Goal: Use online tool/utility: Use online tool/utility

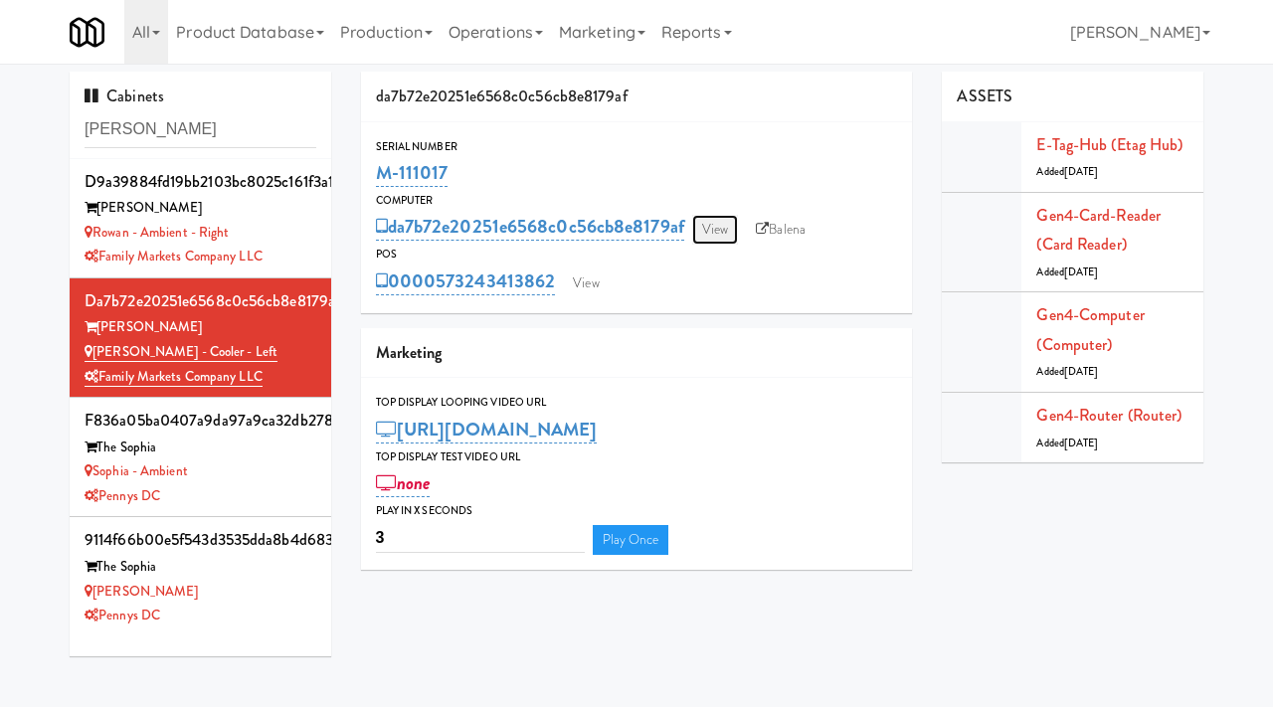
click at [726, 221] on link "View" at bounding box center [715, 230] width 46 height 30
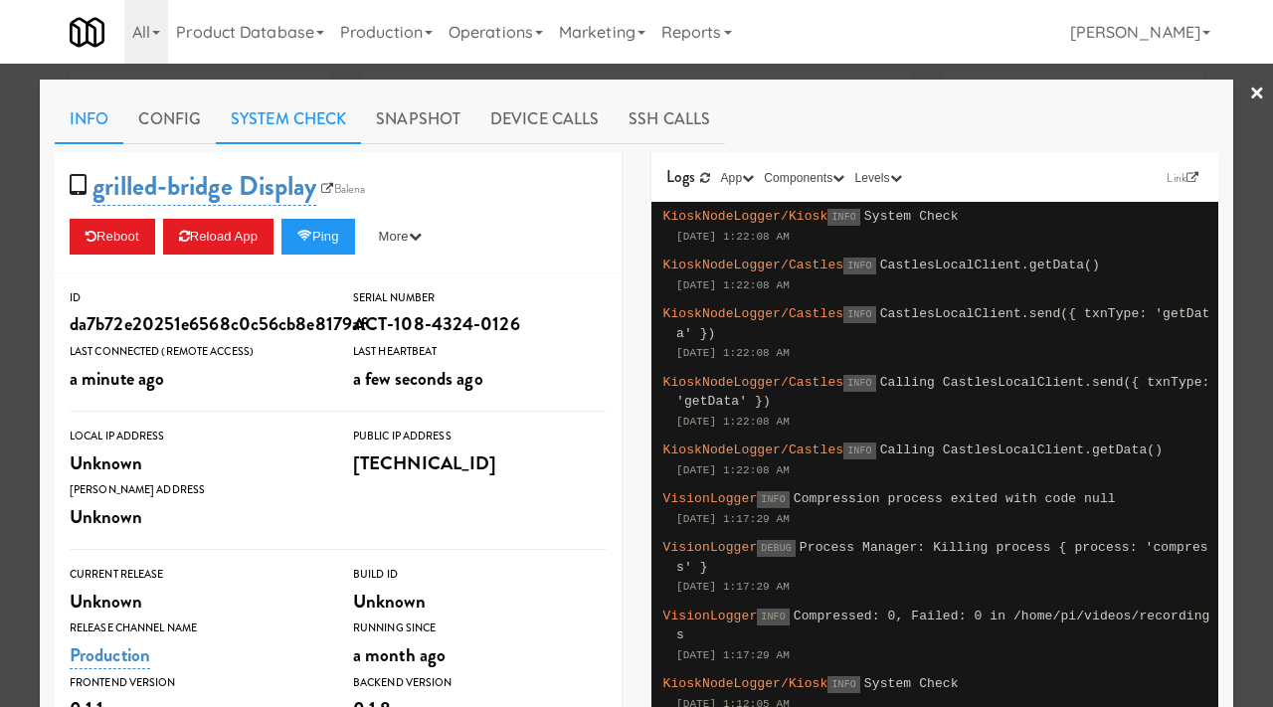
click at [275, 129] on link "System Check" at bounding box center [288, 119] width 145 height 50
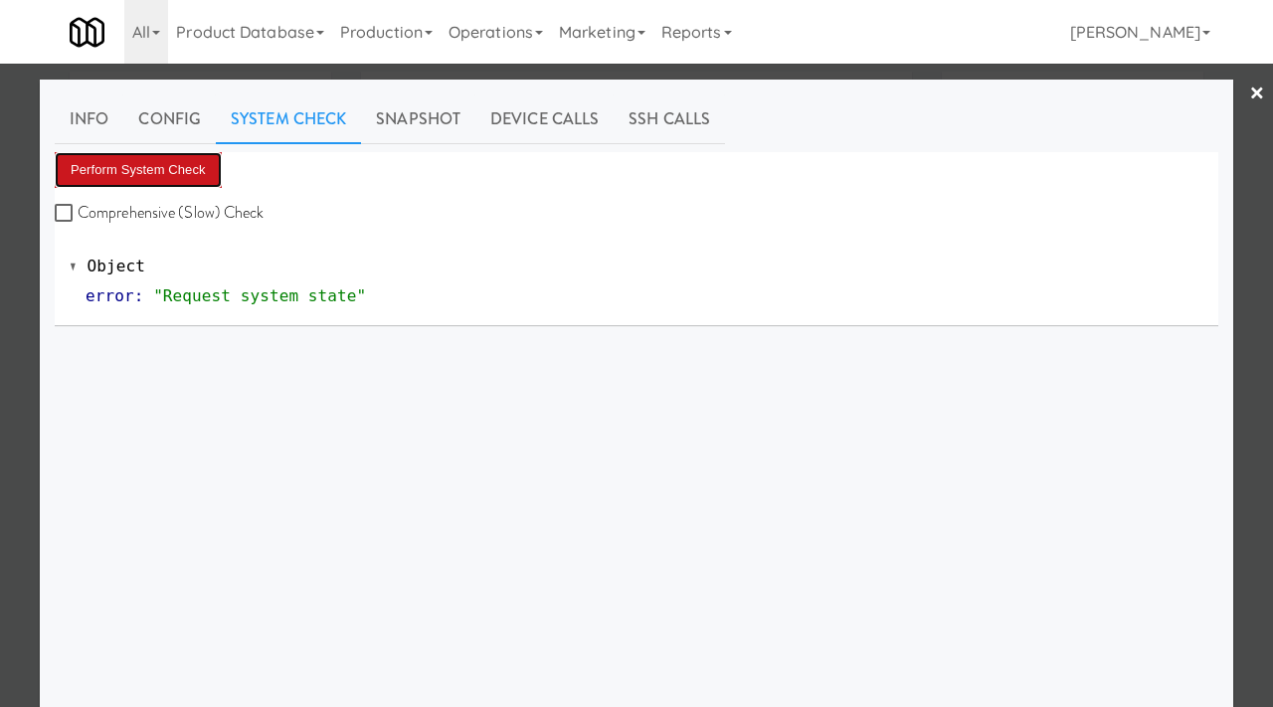
click at [193, 176] on button "Perform System Check" at bounding box center [138, 170] width 167 height 36
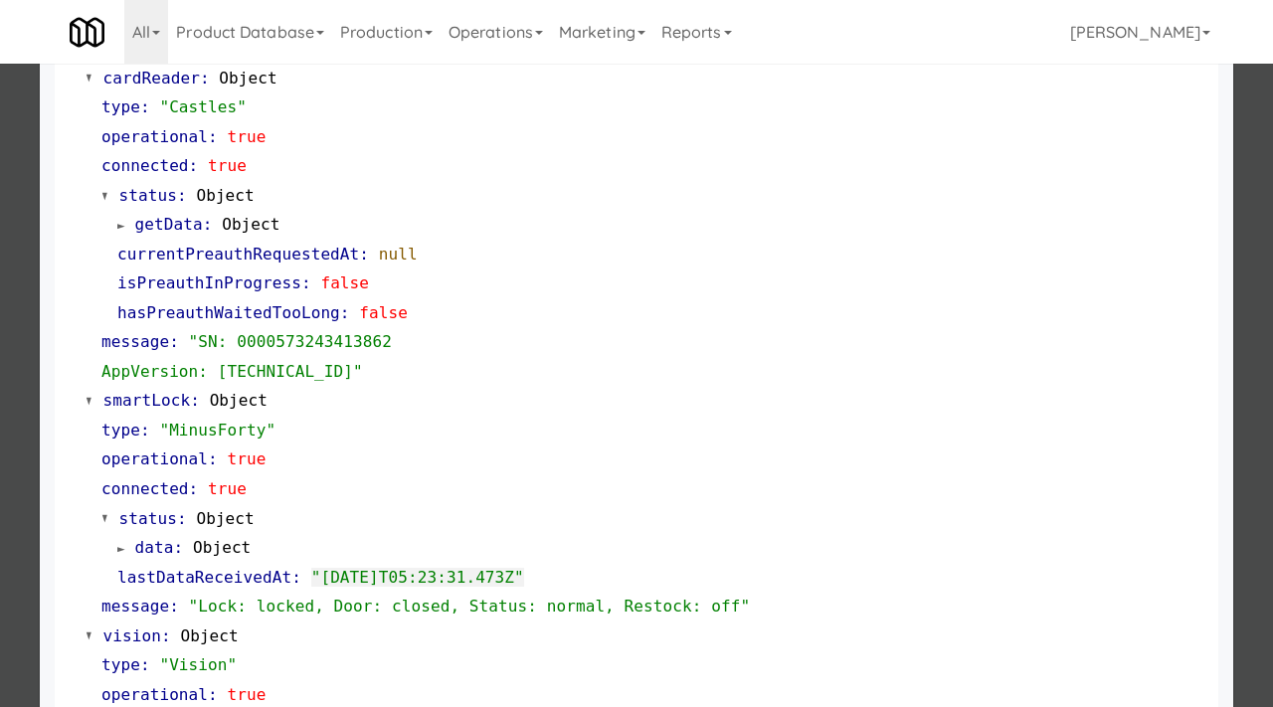
scroll to position [220, 0]
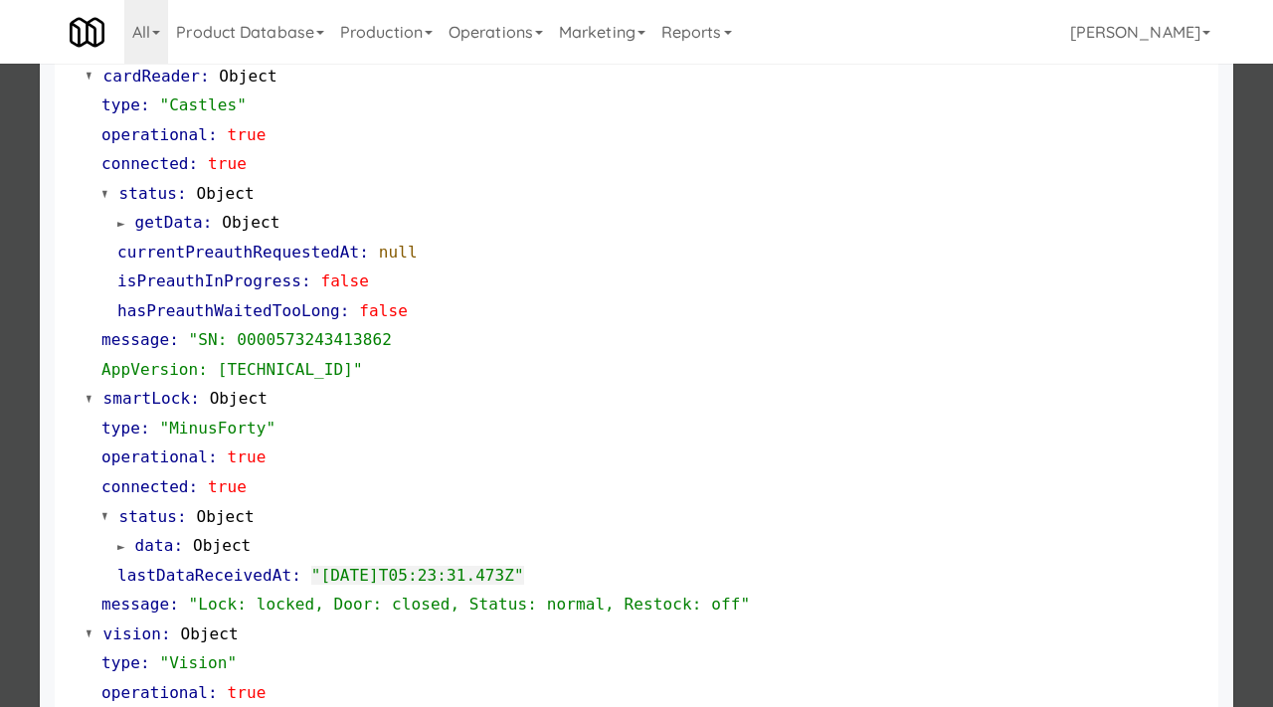
click at [2, 536] on div at bounding box center [636, 353] width 1273 height 707
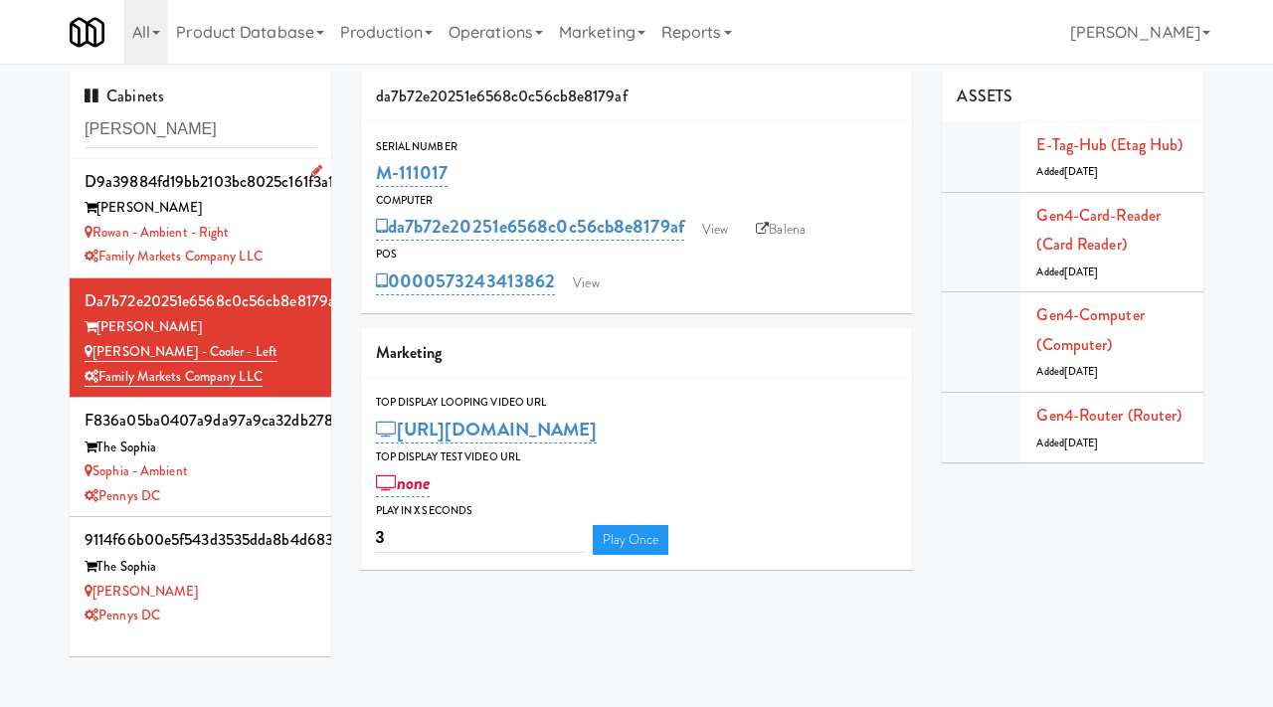
click at [309, 232] on div "Rowan - Ambient - Right" at bounding box center [201, 233] width 232 height 25
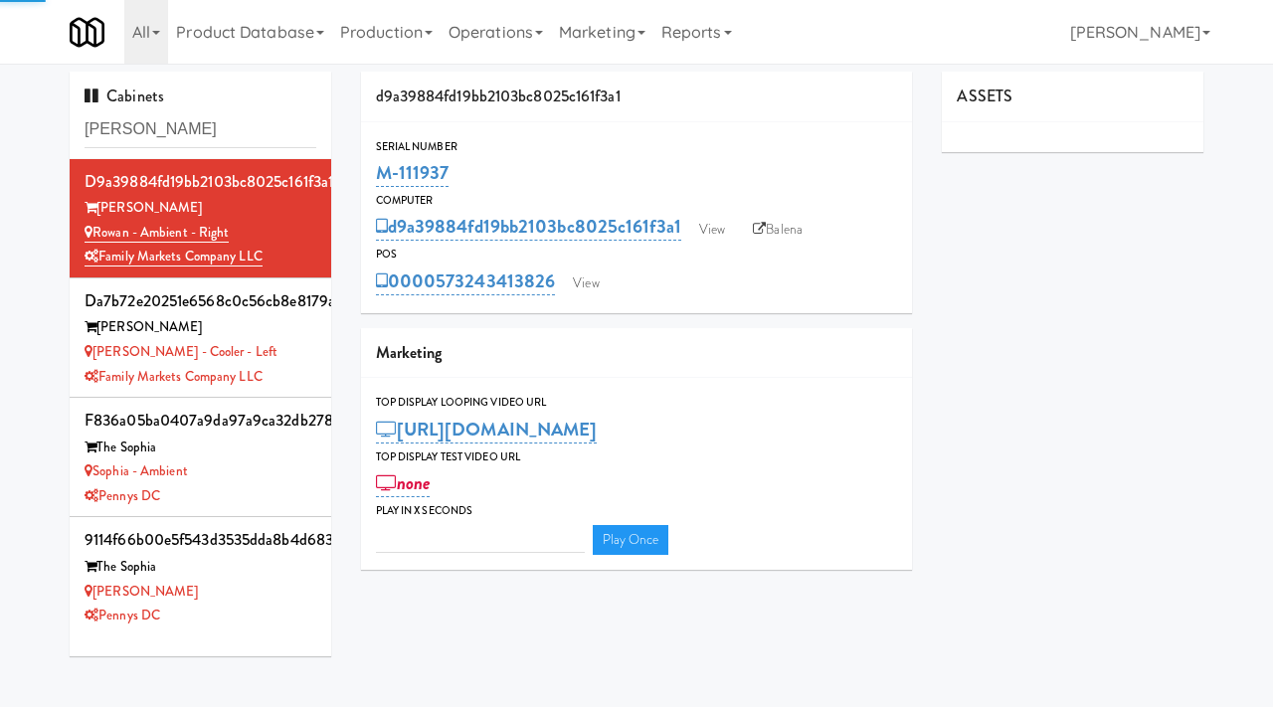
type input "3"
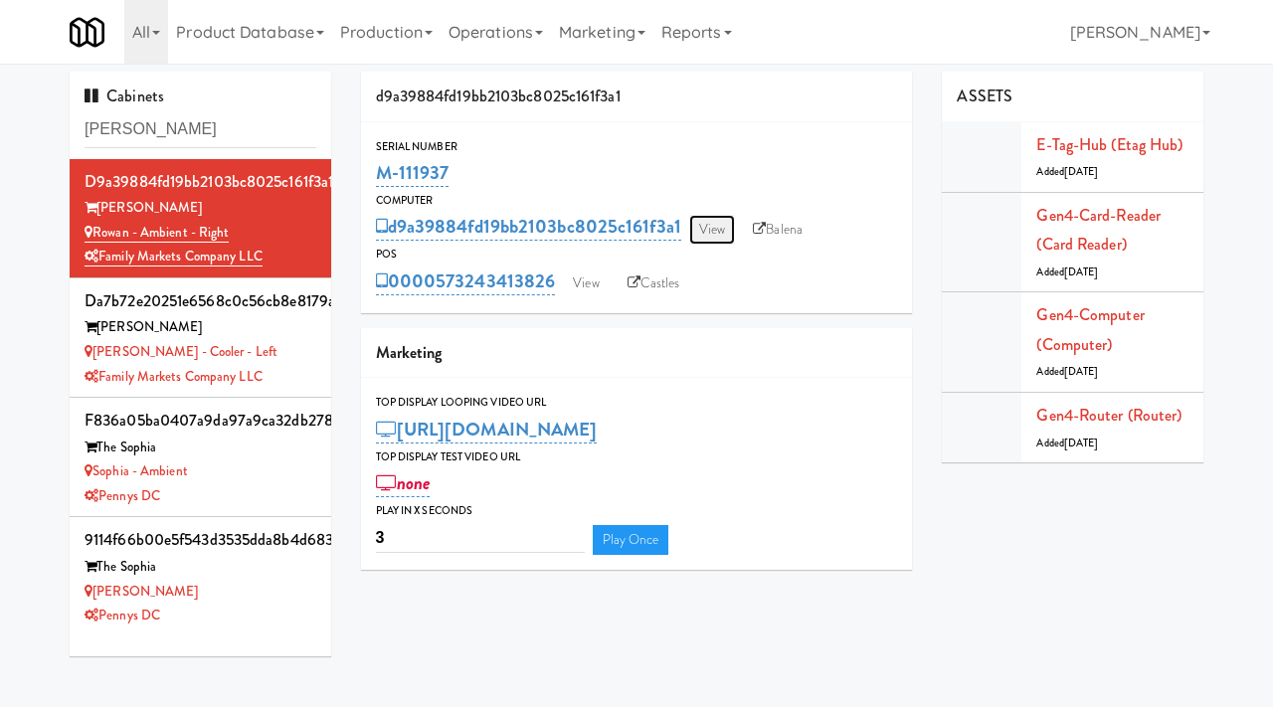
click at [712, 227] on link "View" at bounding box center [712, 230] width 46 height 30
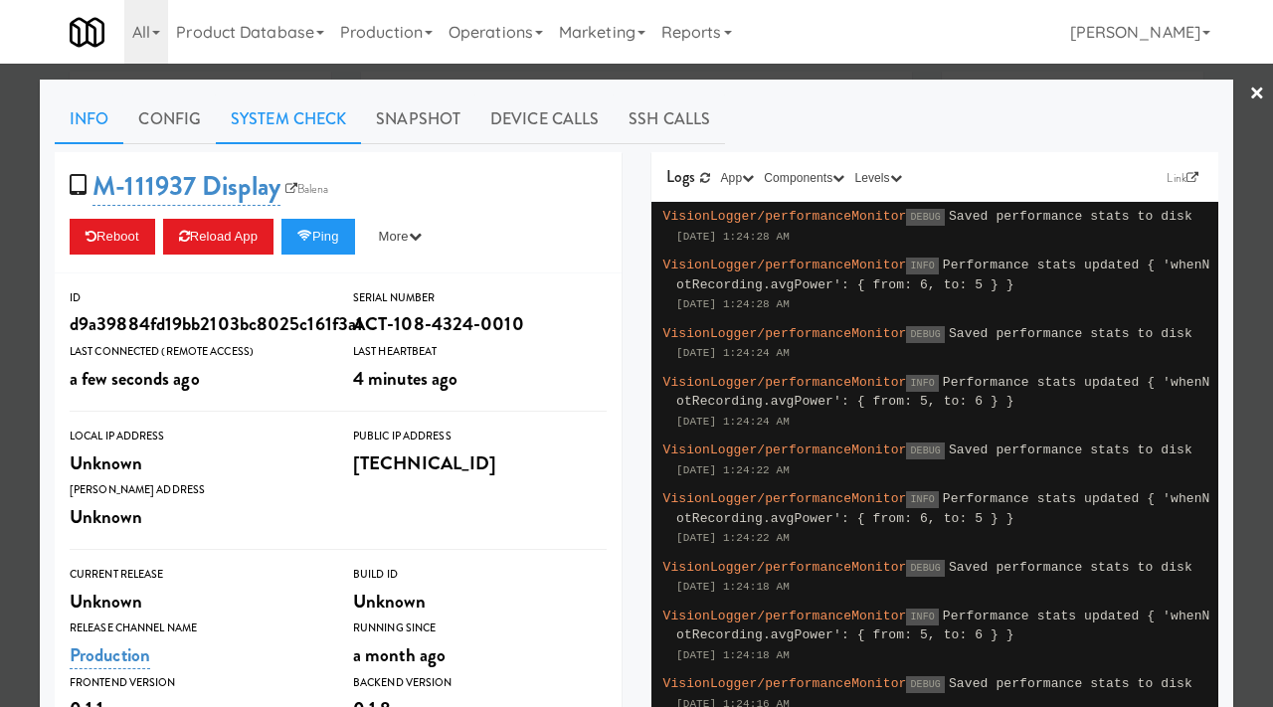
click at [316, 110] on link "System Check" at bounding box center [288, 119] width 145 height 50
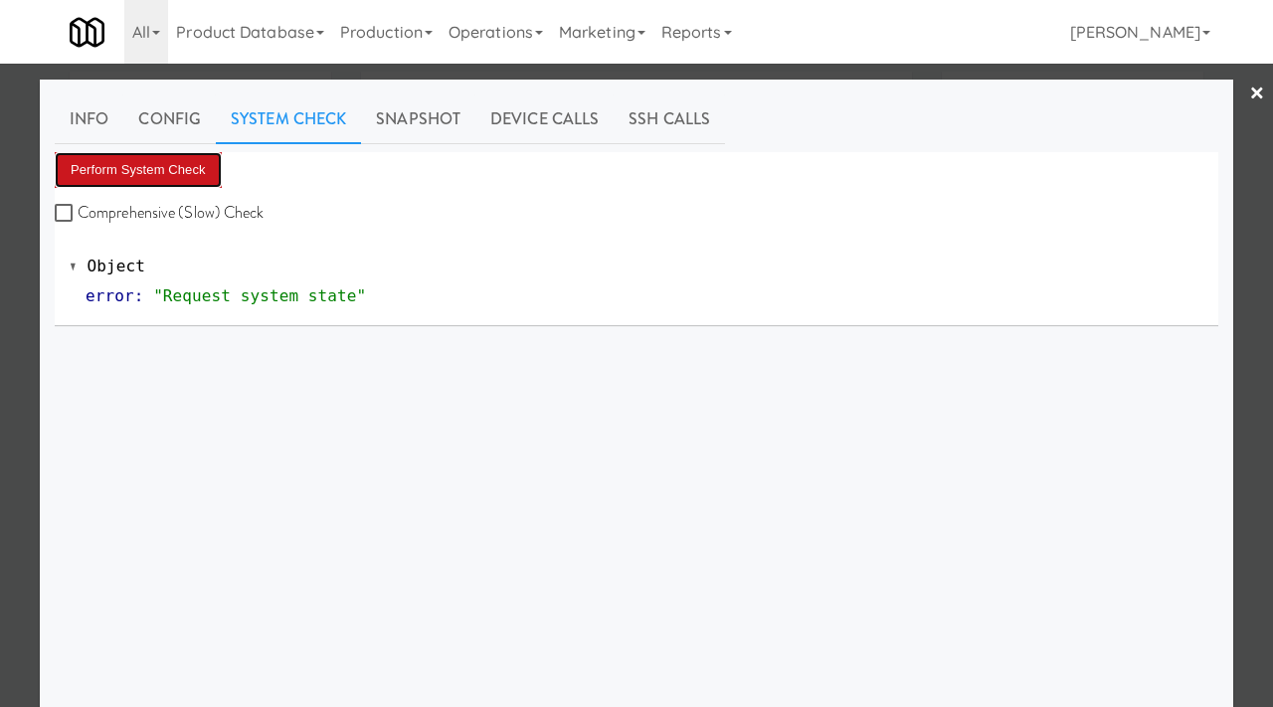
click at [188, 161] on button "Perform System Check" at bounding box center [138, 170] width 167 height 36
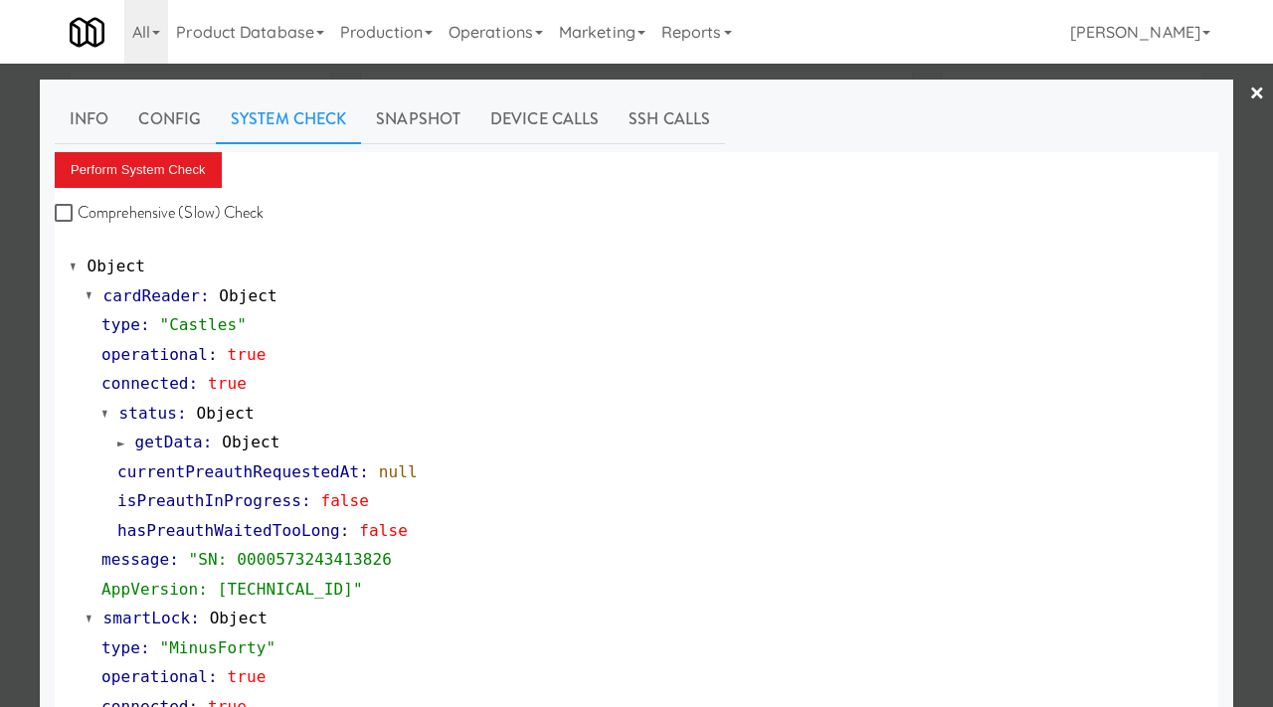
click at [0, 354] on div at bounding box center [636, 353] width 1273 height 707
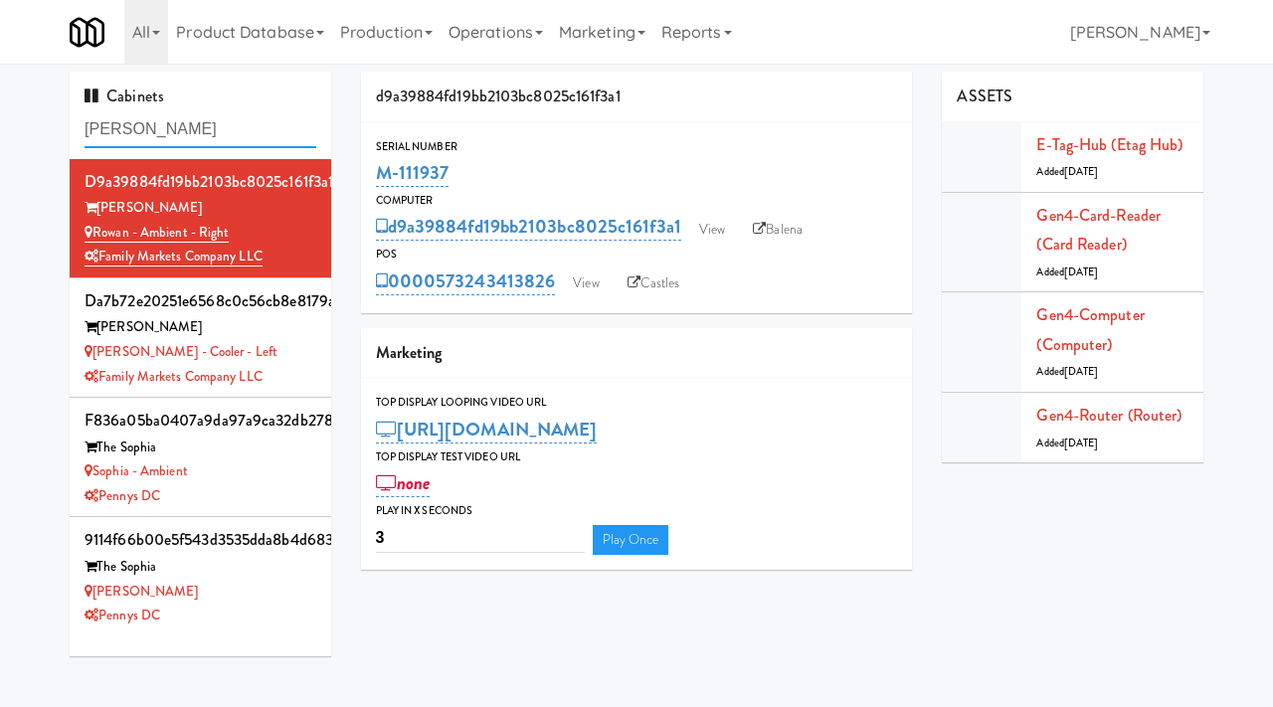
drag, startPoint x: 196, startPoint y: 128, endPoint x: 59, endPoint y: 120, distance: 137.5
click at [59, 120] on div "Cabinets Rowan d9a39884fd19bb2103bc8025c161f3a1 [PERSON_NAME] - Ambient - Right…" at bounding box center [200, 372] width 291 height 600
type input "market house"
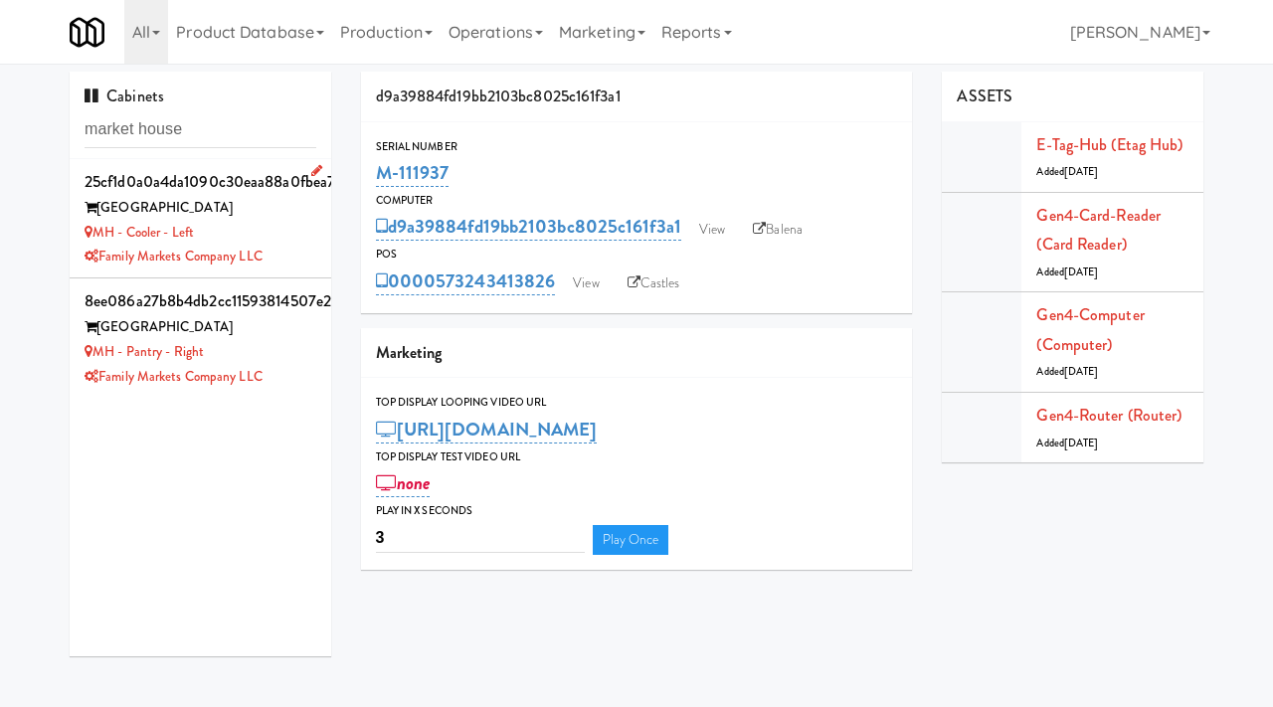
click at [263, 231] on div "MH - Cooler - Left" at bounding box center [201, 233] width 232 height 25
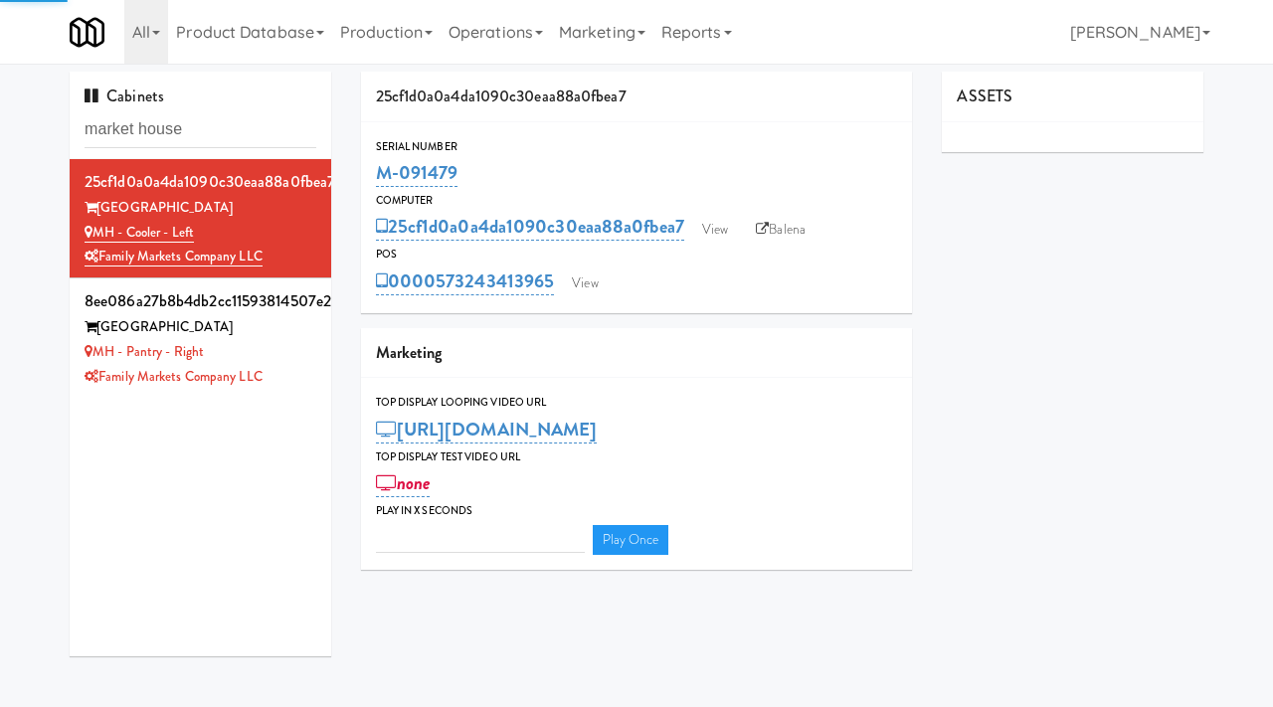
type input "3"
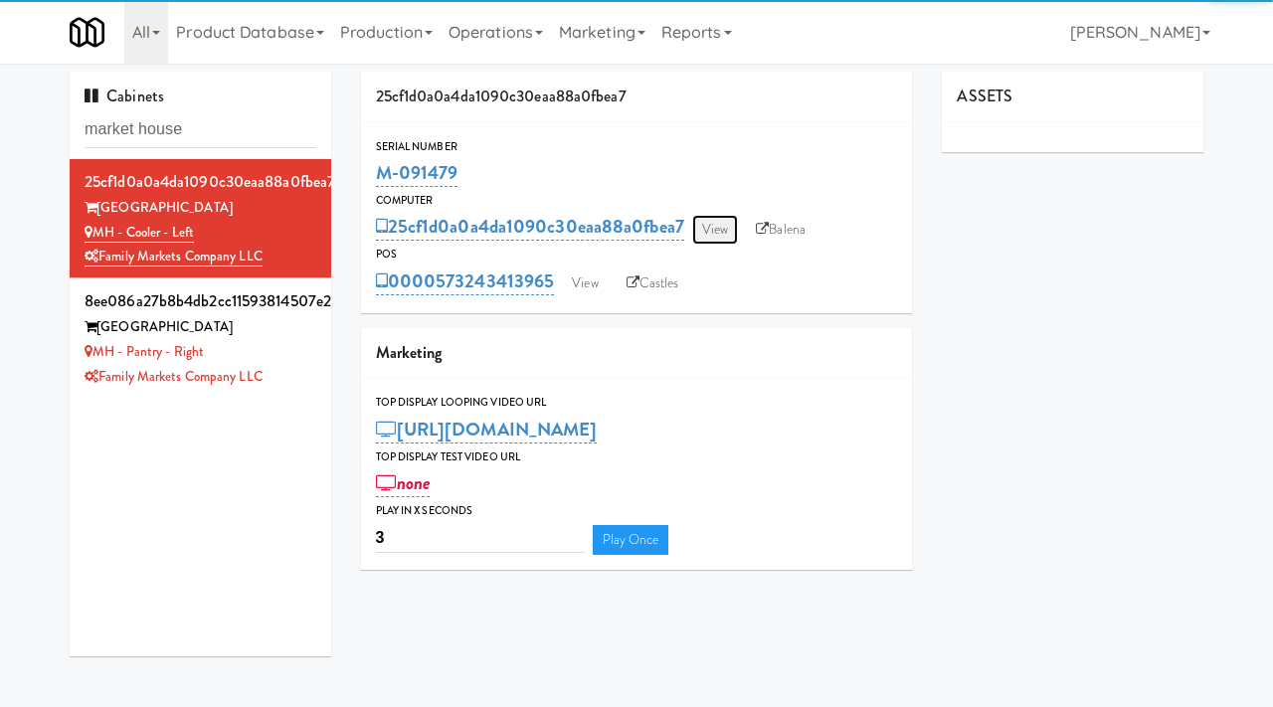
click at [708, 236] on link "View" at bounding box center [715, 230] width 46 height 30
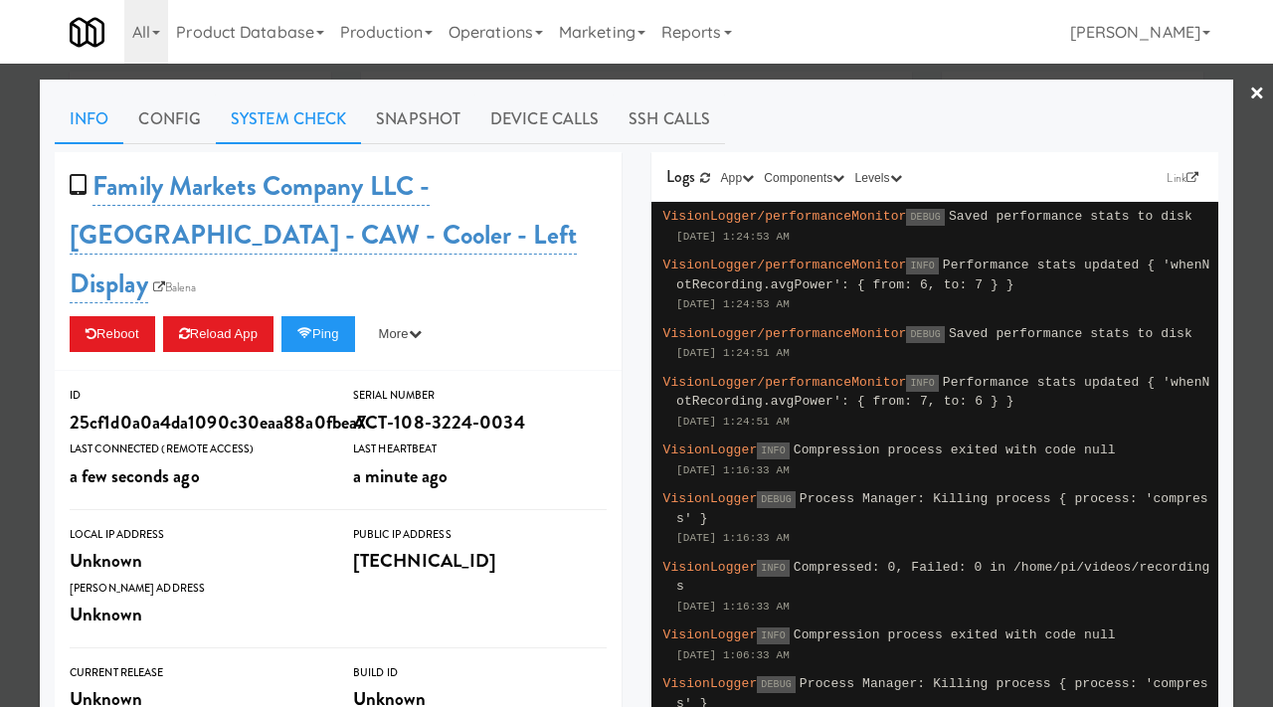
click at [300, 112] on link "System Check" at bounding box center [288, 119] width 145 height 50
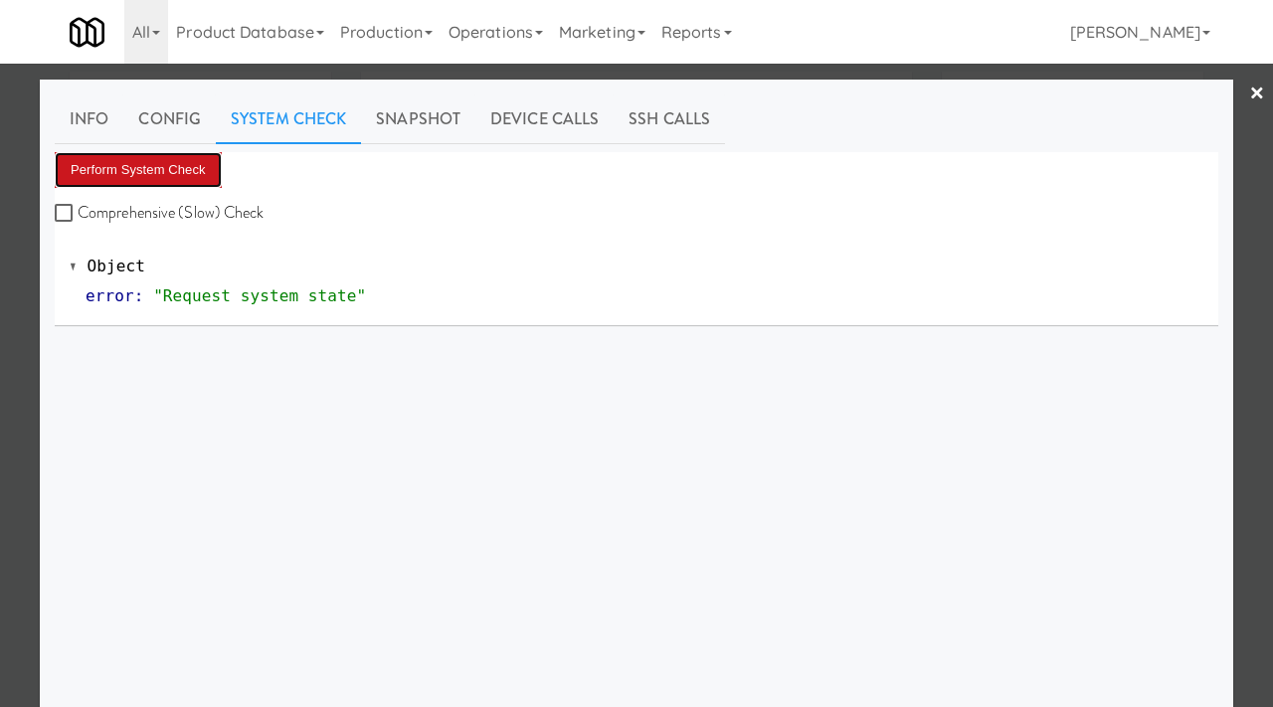
click at [211, 176] on button "Perform System Check" at bounding box center [138, 170] width 167 height 36
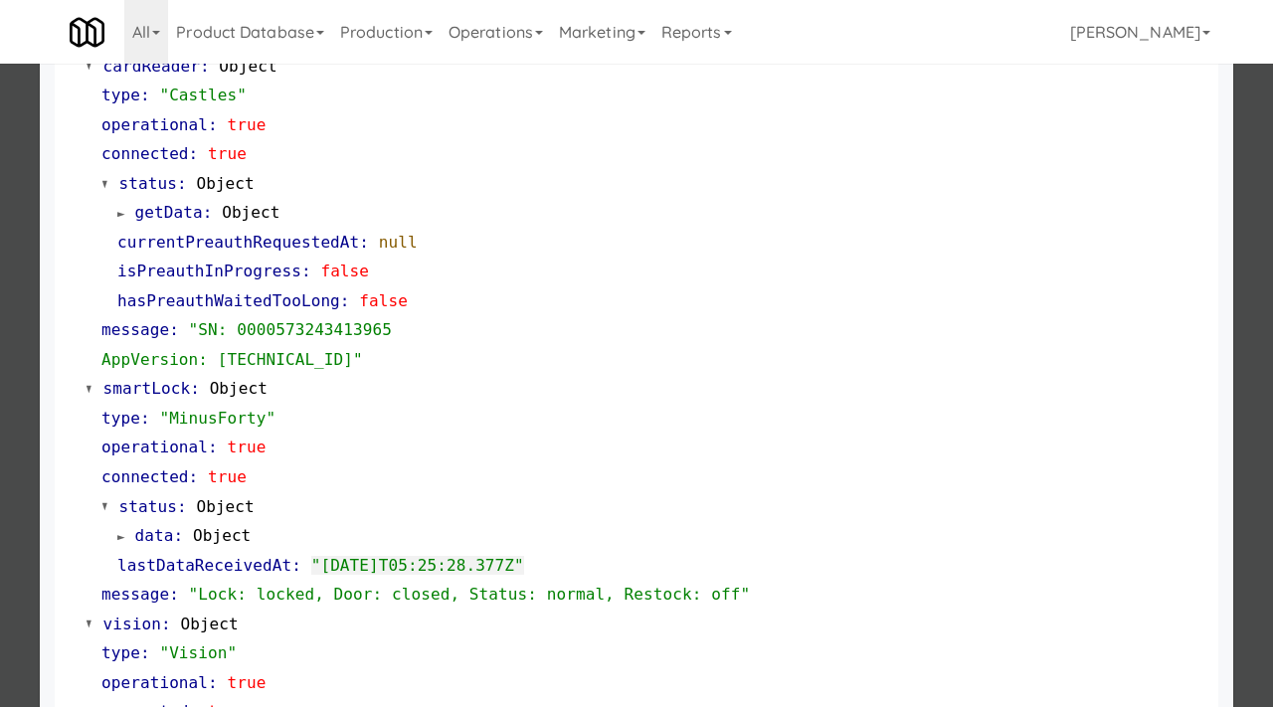
scroll to position [271, 0]
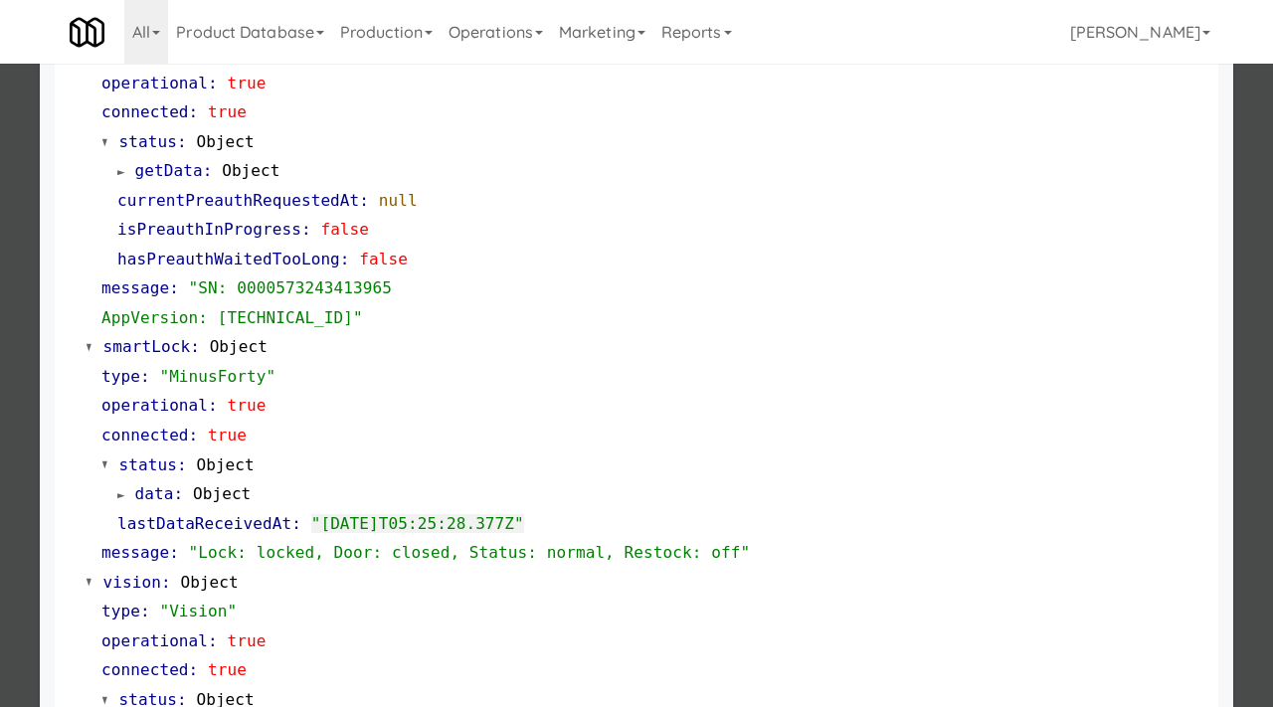
click at [0, 472] on div at bounding box center [636, 353] width 1273 height 707
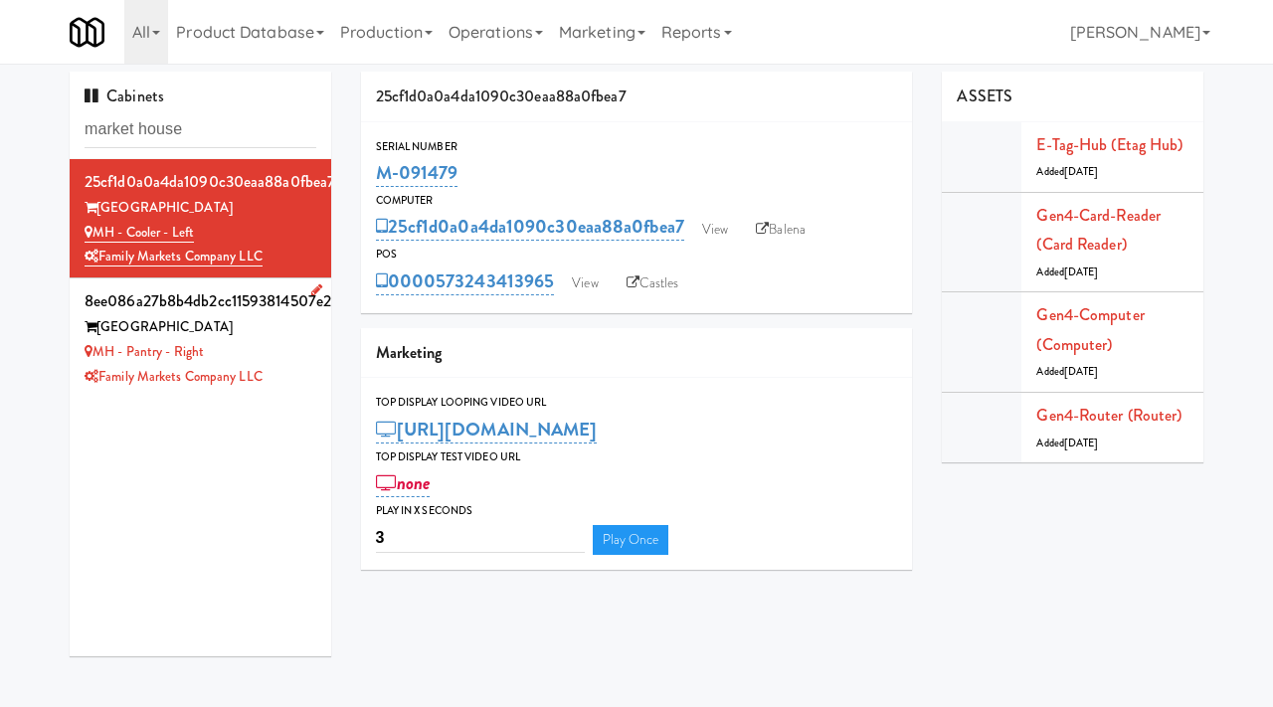
click at [293, 346] on div "MH - Pantry - Right" at bounding box center [201, 352] width 232 height 25
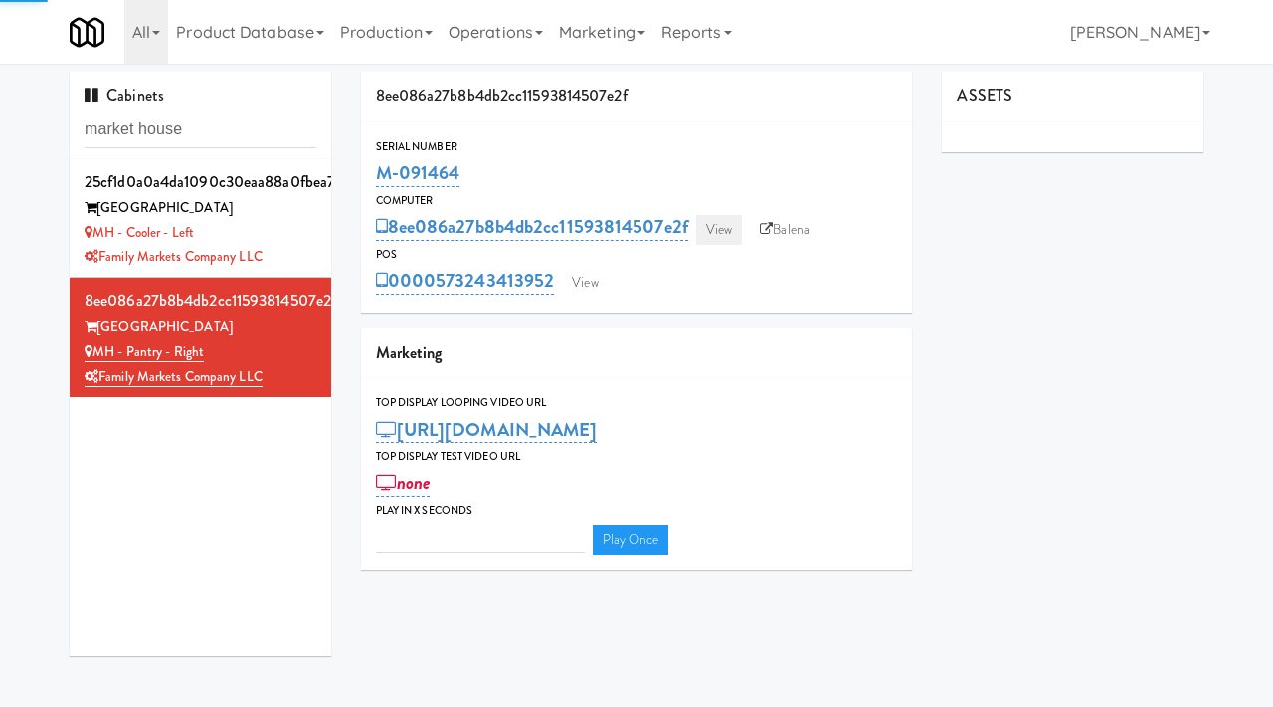
type input "3"
click at [724, 224] on link "View" at bounding box center [719, 230] width 46 height 30
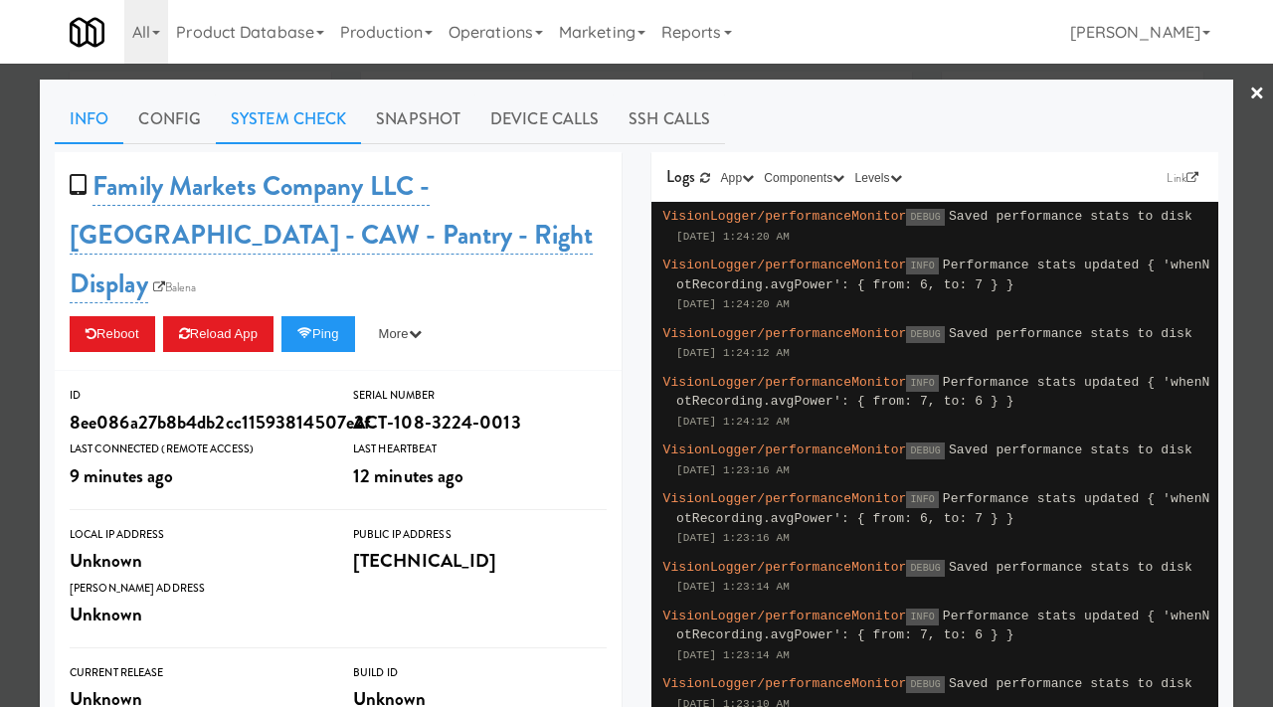
click at [283, 118] on link "System Check" at bounding box center [288, 119] width 145 height 50
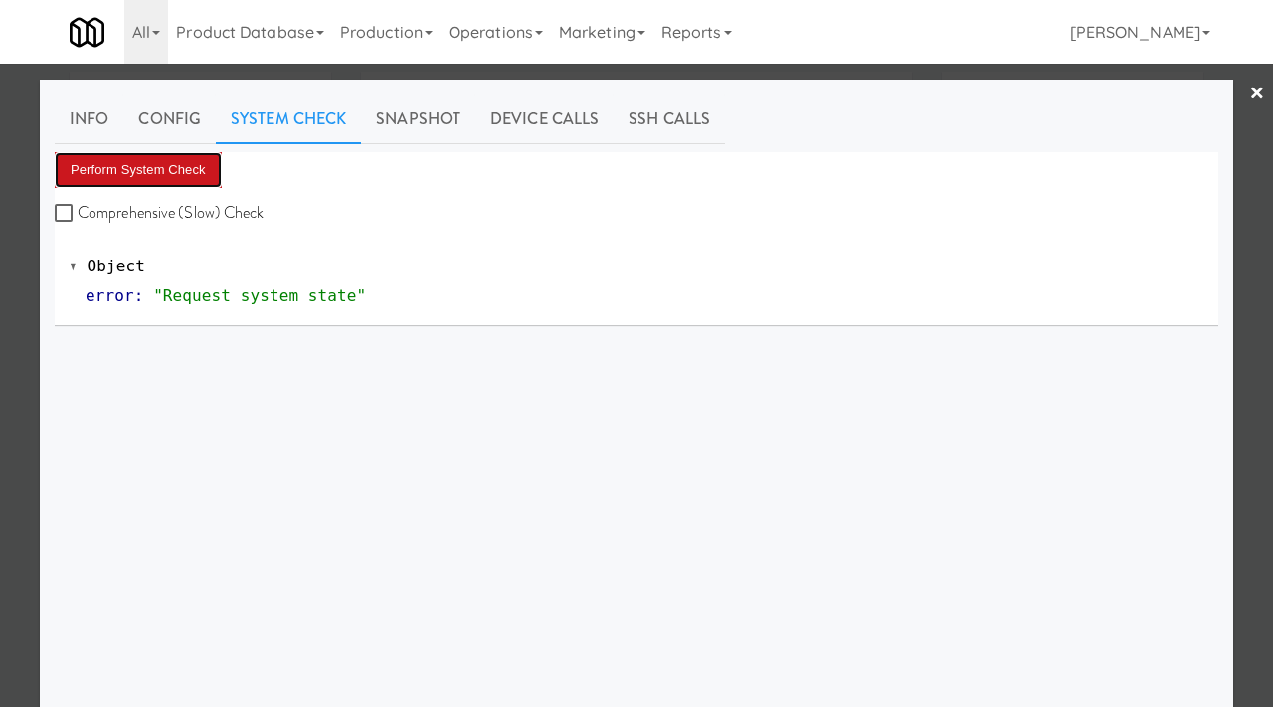
click at [186, 171] on button "Perform System Check" at bounding box center [138, 170] width 167 height 36
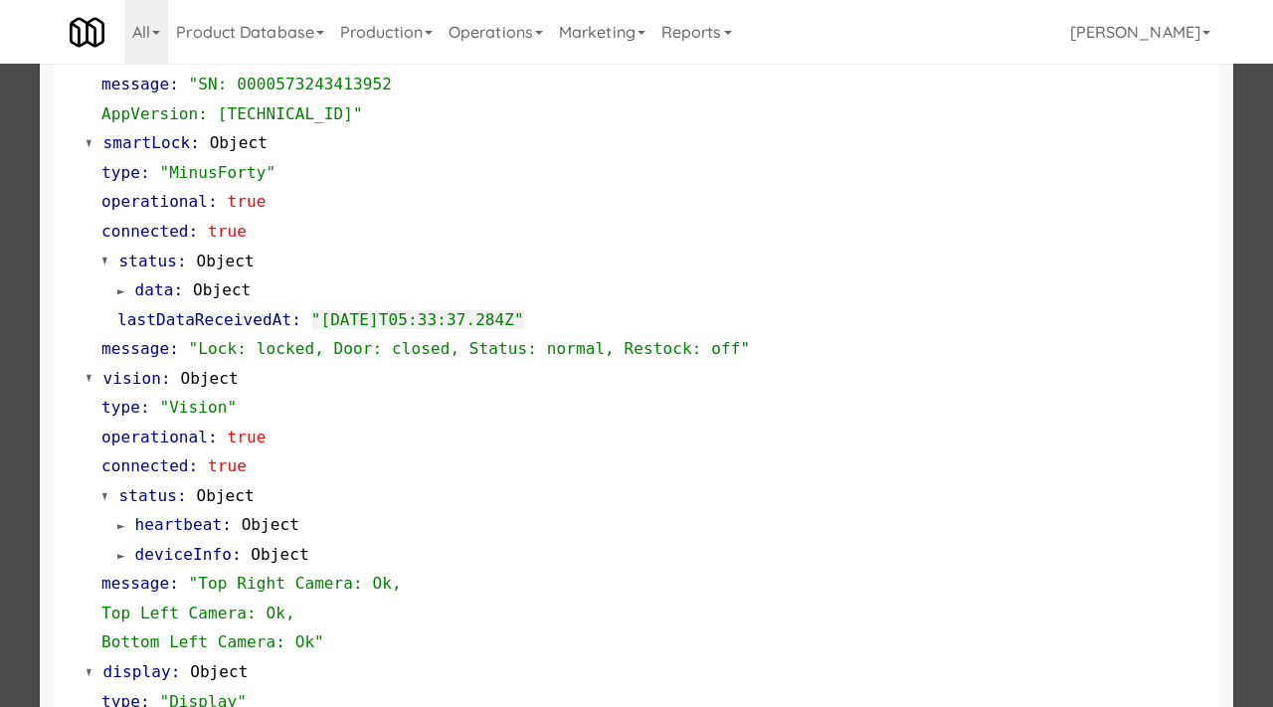
scroll to position [501, 0]
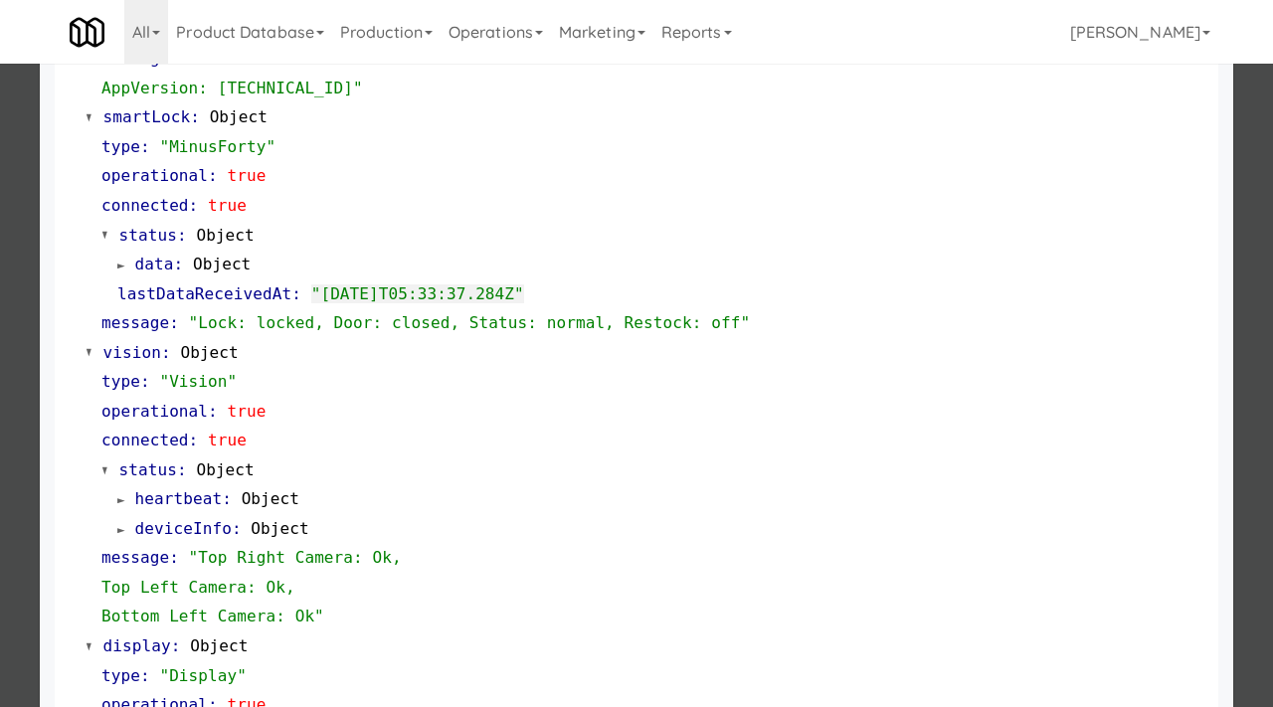
click at [0, 380] on div at bounding box center [636, 353] width 1273 height 707
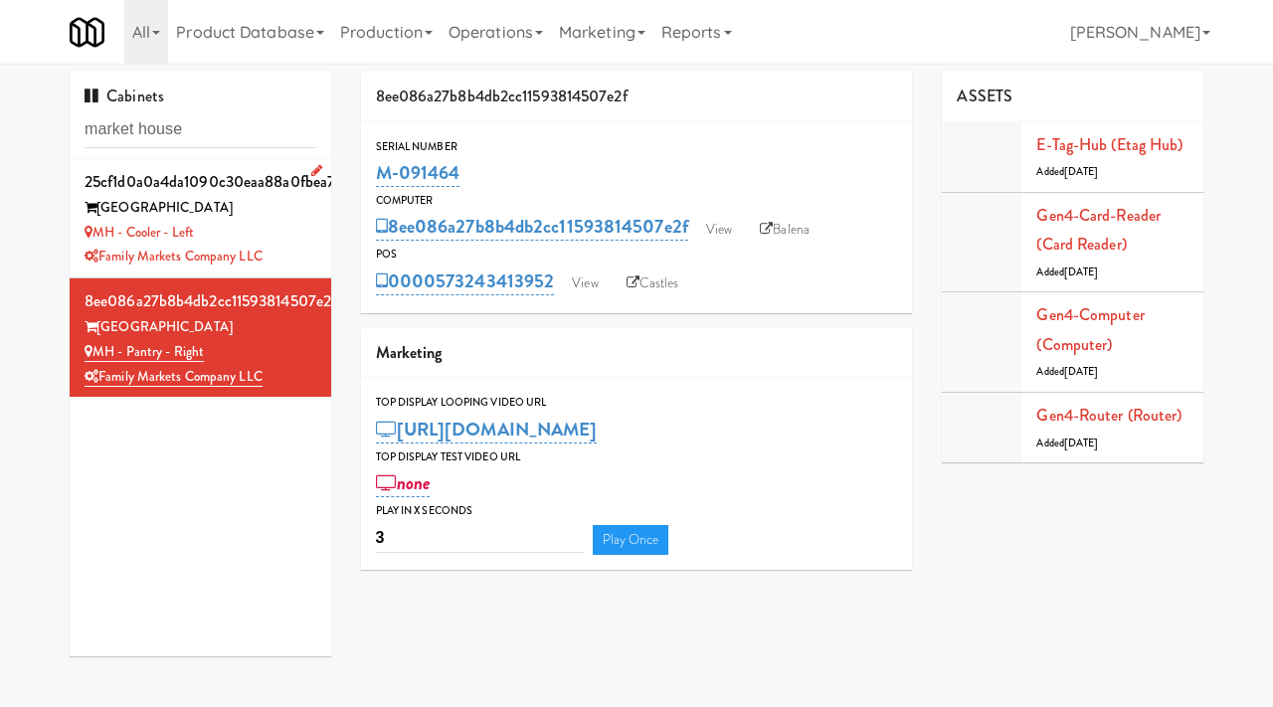
click at [285, 228] on div "MH - Cooler - Left" at bounding box center [201, 233] width 232 height 25
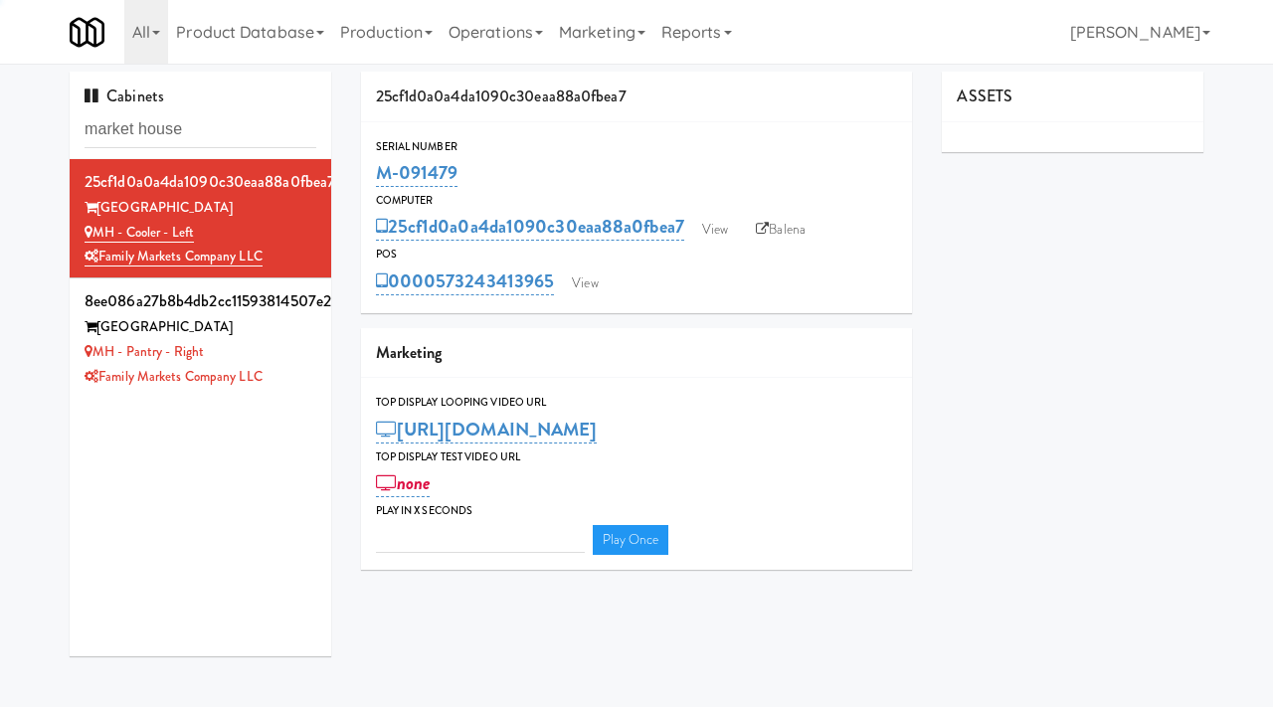
type input "3"
click at [725, 216] on link "View" at bounding box center [715, 230] width 46 height 30
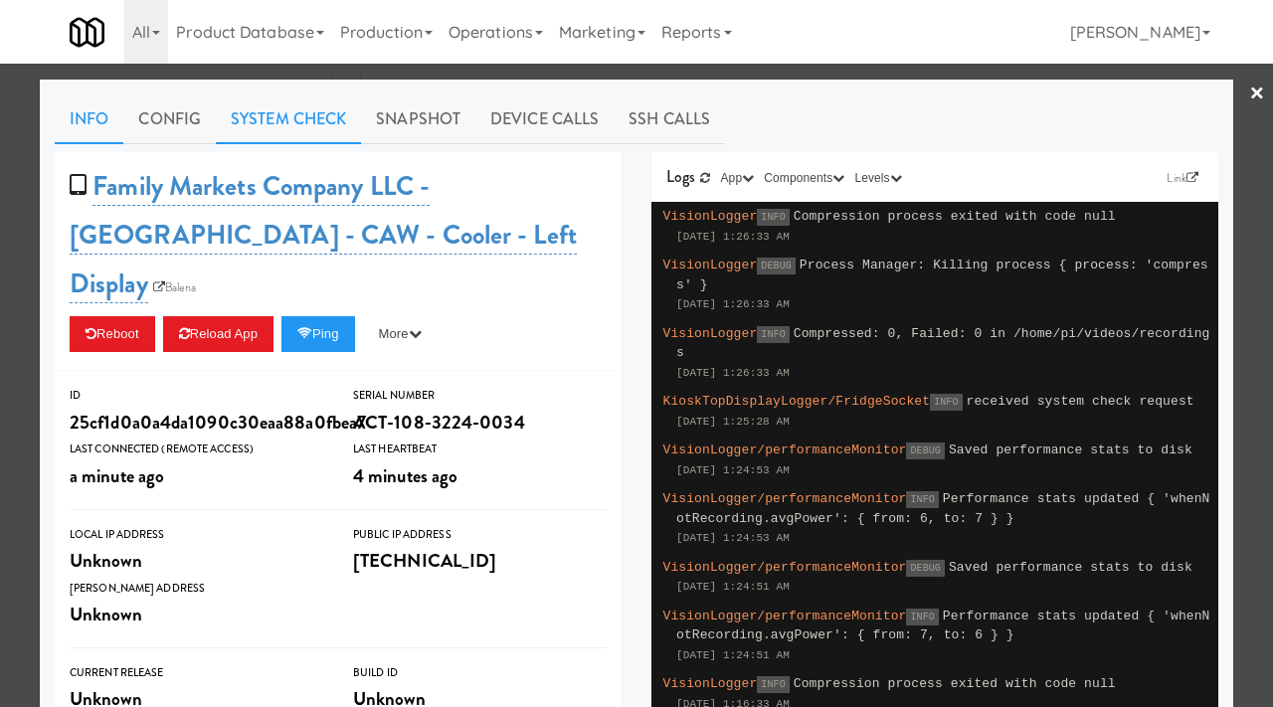
click at [273, 113] on link "System Check" at bounding box center [288, 119] width 145 height 50
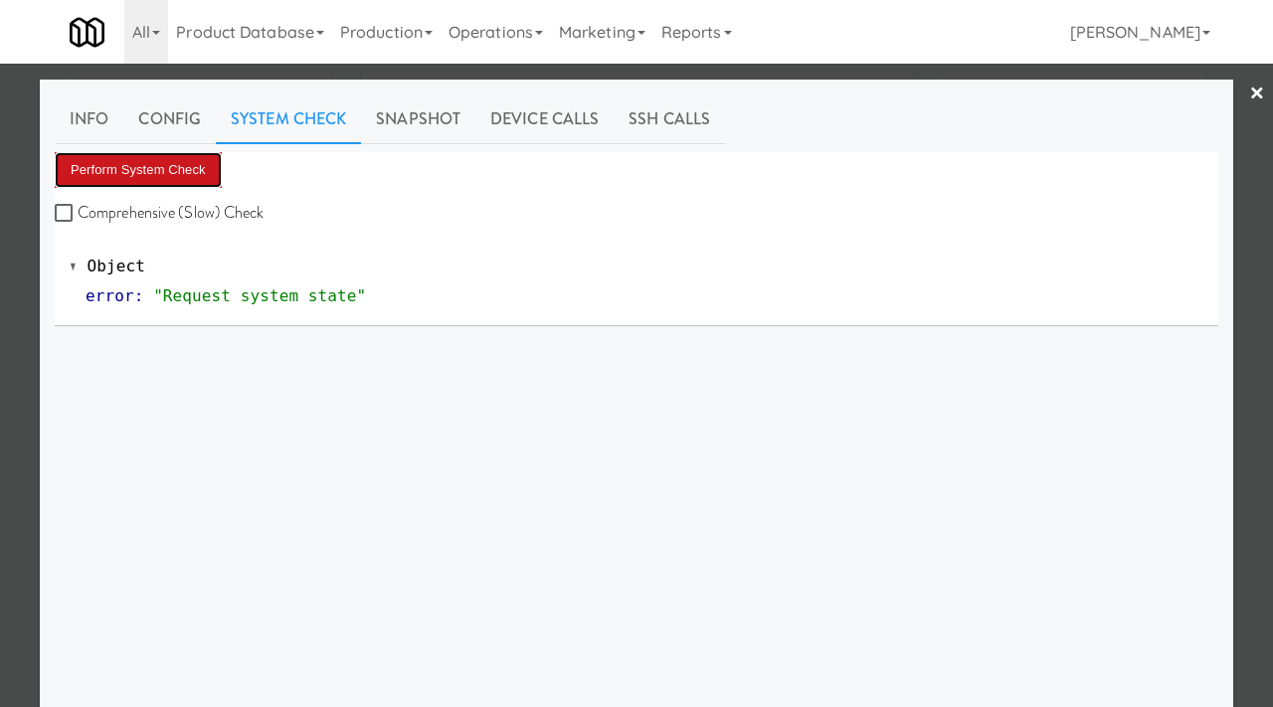
click at [160, 171] on button "Perform System Check" at bounding box center [138, 170] width 167 height 36
